Goal: Task Accomplishment & Management: Manage account settings

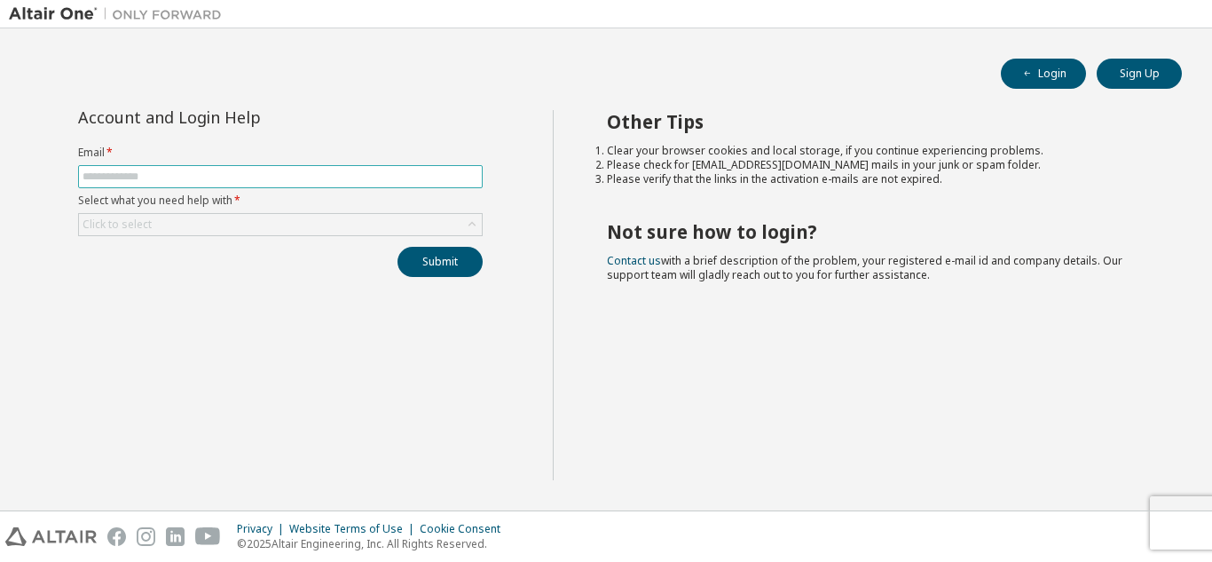
click at [222, 173] on input "text" at bounding box center [281, 176] width 396 height 14
type input "**********"
click at [246, 222] on div "Click to select" at bounding box center [280, 224] width 403 height 21
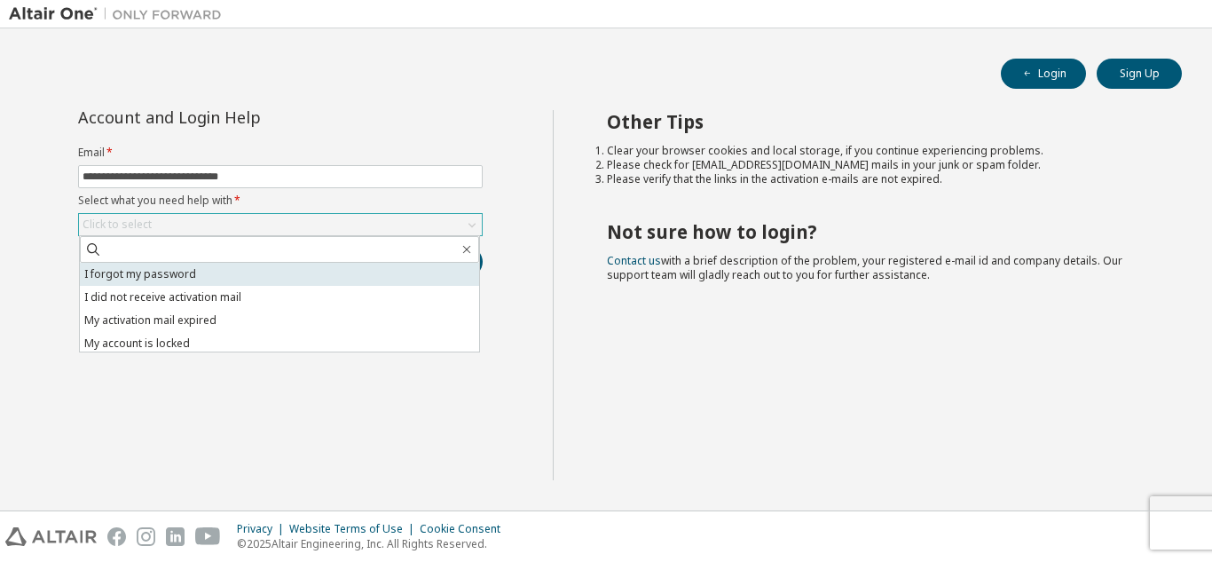
click at [232, 271] on li "I forgot my password" at bounding box center [279, 274] width 399 height 23
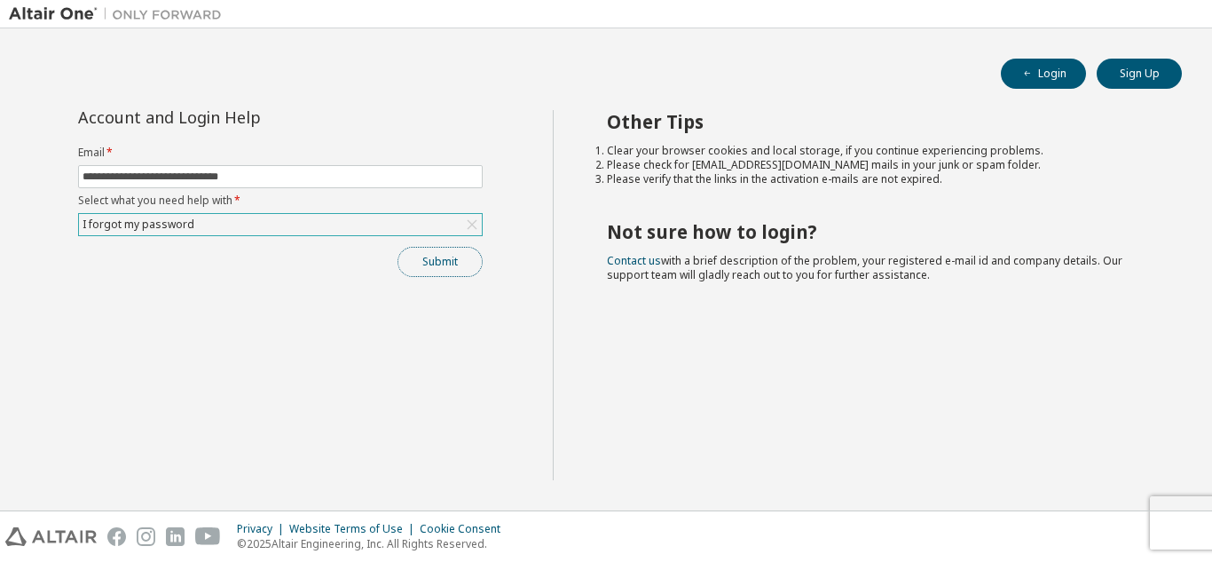
click at [442, 256] on button "Submit" at bounding box center [439, 262] width 85 height 30
click at [1048, 71] on button "Login" at bounding box center [1043, 74] width 85 height 30
